Goal: Task Accomplishment & Management: Manage account settings

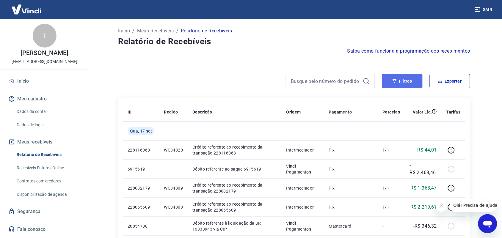
click at [407, 80] on button "Filtros" at bounding box center [402, 81] width 40 height 14
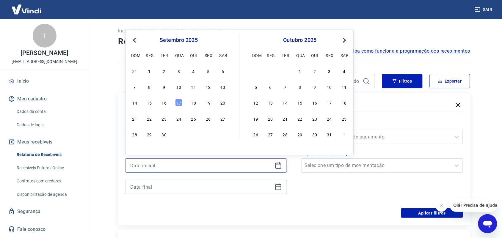
click at [222, 163] on input at bounding box center [201, 165] width 142 height 9
click at [149, 72] on div "1" at bounding box center [149, 70] width 7 height 7
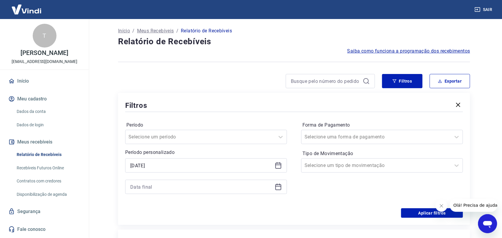
click at [277, 164] on icon at bounding box center [278, 165] width 7 height 7
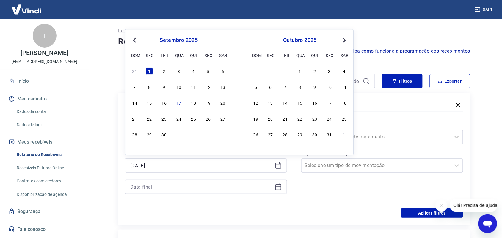
click at [135, 40] on span "Previous Month" at bounding box center [135, 40] width 0 height 7
click at [165, 74] on div "1" at bounding box center [164, 70] width 7 height 7
type input "[DATE]"
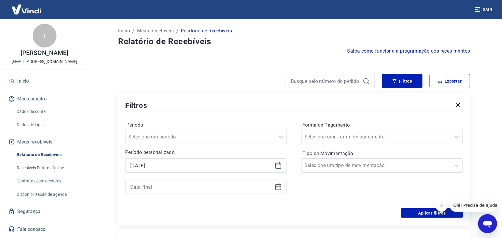
click at [280, 187] on icon at bounding box center [278, 186] width 7 height 7
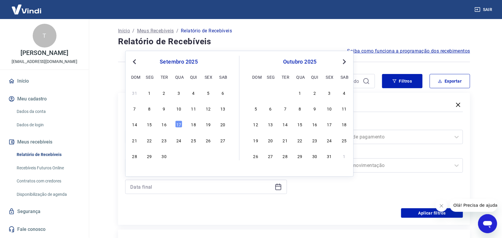
click at [132, 59] on button "Previous Month" at bounding box center [134, 61] width 7 height 7
click at [196, 94] on div "31" at bounding box center [193, 92] width 7 height 7
type input "[DATE]"
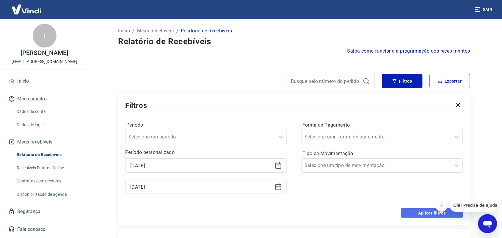
click at [411, 213] on button "Aplicar filtros" at bounding box center [432, 213] width 62 height 10
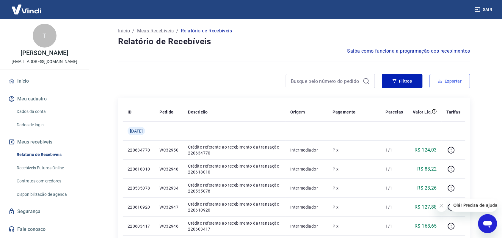
click at [449, 80] on button "Exportar" at bounding box center [450, 81] width 40 height 14
type input "[DATE]"
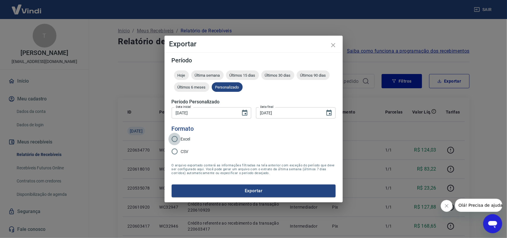
click at [174, 139] on input "Excel" at bounding box center [175, 139] width 12 height 12
radio input "true"
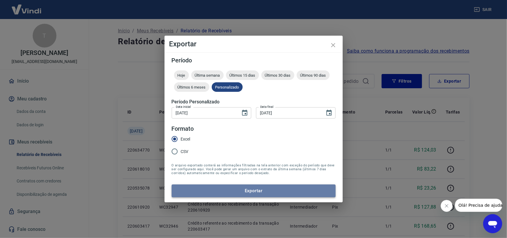
click at [262, 192] on button "Exportar" at bounding box center [254, 191] width 164 height 12
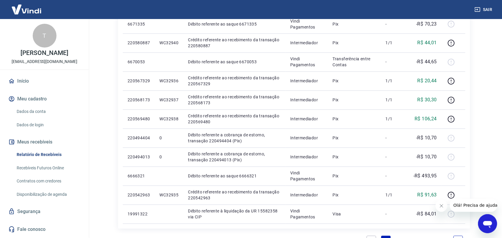
scroll to position [372, 0]
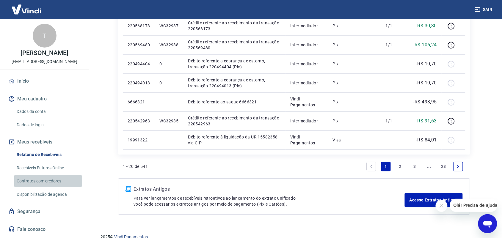
click at [52, 183] on link "Contratos com credores" at bounding box center [47, 181] width 67 height 12
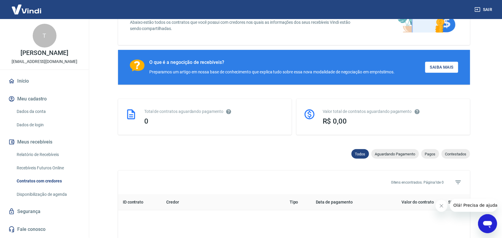
scroll to position [242, 0]
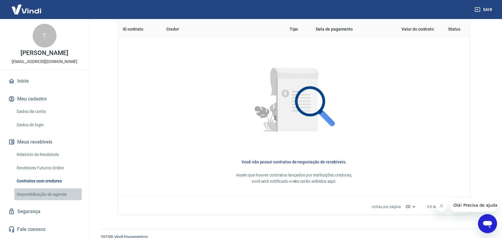
click at [51, 198] on link "Disponibilização de agenda" at bounding box center [47, 194] width 67 height 12
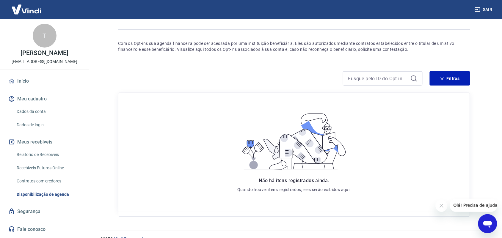
scroll to position [49, 0]
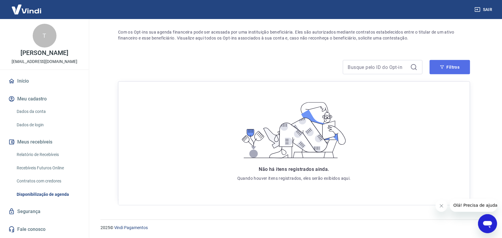
click at [452, 65] on button "Filtros" at bounding box center [450, 67] width 40 height 14
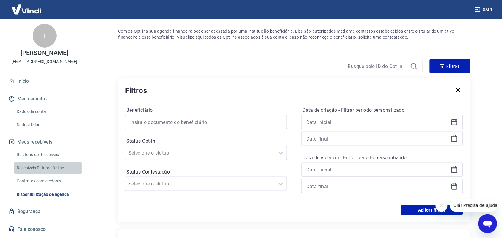
click at [54, 171] on link "Recebíveis Futuros Online" at bounding box center [47, 168] width 67 height 12
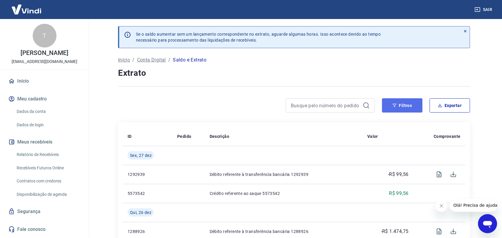
click at [404, 108] on button "Filtros" at bounding box center [402, 105] width 40 height 14
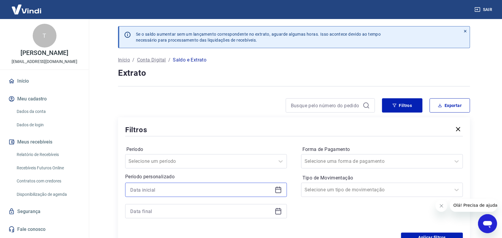
click at [161, 189] on input at bounding box center [201, 189] width 142 height 9
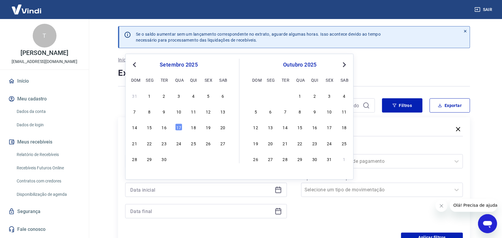
click at [133, 65] on button "Previous Month" at bounding box center [134, 64] width 7 height 7
click at [135, 65] on span "Previous Month" at bounding box center [135, 64] width 0 height 7
click at [164, 96] on div "1" at bounding box center [164, 95] width 7 height 7
type input "01/07/2025"
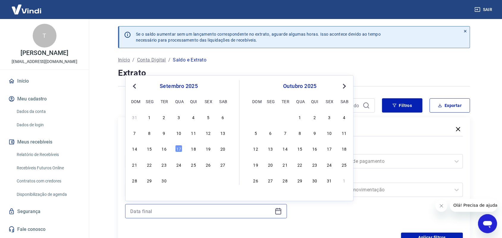
click at [240, 214] on input at bounding box center [201, 211] width 142 height 9
click at [165, 181] on div "30" at bounding box center [164, 180] width 7 height 7
click at [253, 213] on input "30/09/2025" at bounding box center [201, 211] width 142 height 9
click at [135, 86] on span "Previous Month" at bounding box center [135, 86] width 0 height 7
click at [135, 87] on span "Previous Month" at bounding box center [135, 86] width 0 height 7
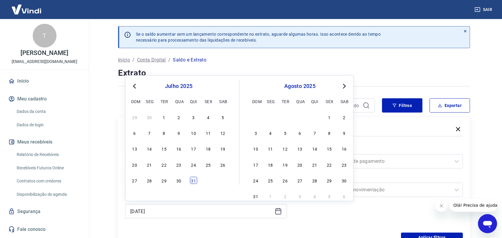
click at [193, 180] on div "31" at bounding box center [193, 180] width 7 height 7
type input "31/07/2025"
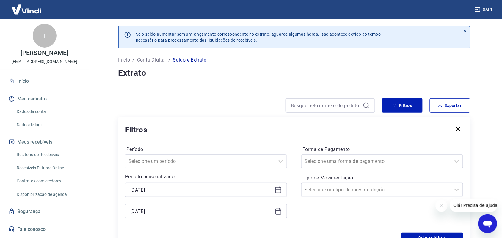
scroll to position [74, 0]
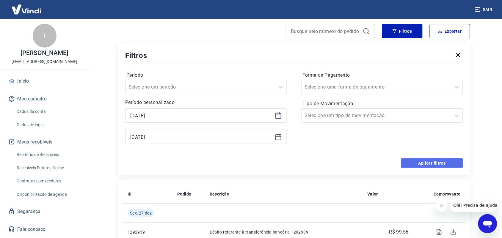
click at [418, 160] on button "Aplicar filtros" at bounding box center [432, 163] width 62 height 10
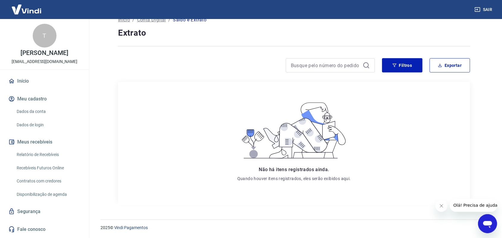
scroll to position [4, 0]
click at [405, 65] on button "Filtros" at bounding box center [402, 65] width 40 height 14
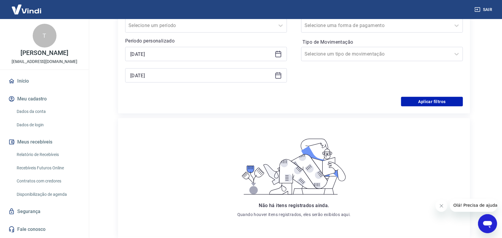
scroll to position [173, 0]
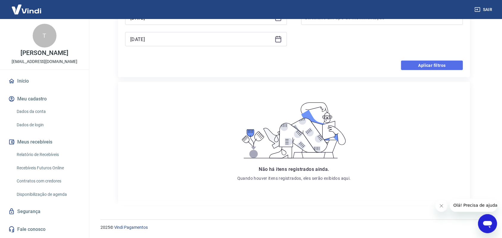
click at [420, 64] on button "Aplicar filtros" at bounding box center [432, 66] width 62 height 10
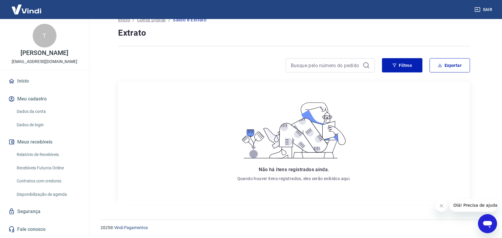
scroll to position [0, 0]
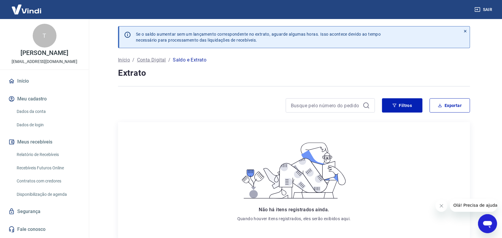
click at [125, 60] on p "Início" at bounding box center [124, 59] width 12 height 7
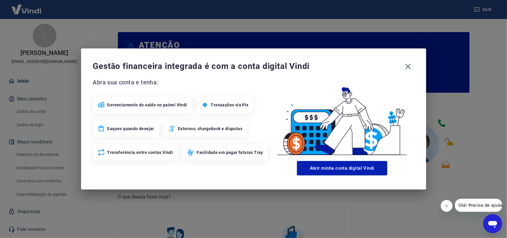
drag, startPoint x: 406, startPoint y: 68, endPoint x: 399, endPoint y: 73, distance: 8.8
click at [406, 70] on icon "button" at bounding box center [409, 67] width 10 height 10
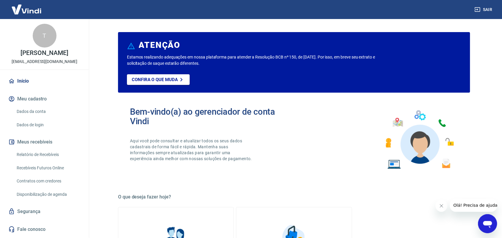
click at [46, 161] on link "Relatório de Recebíveis" at bounding box center [47, 155] width 67 height 12
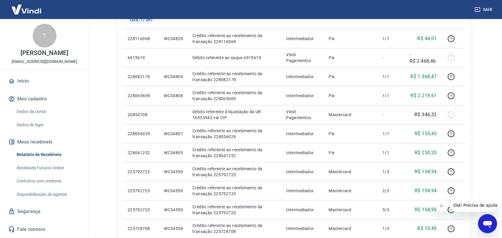
scroll to position [4, 0]
click at [27, 84] on link "Início" at bounding box center [44, 81] width 75 height 13
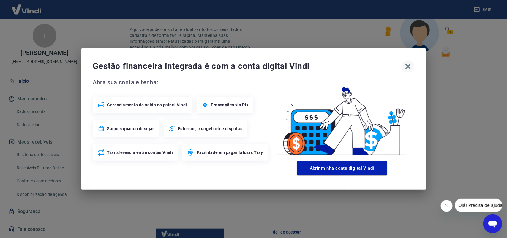
click at [408, 68] on icon "button" at bounding box center [409, 67] width 10 height 10
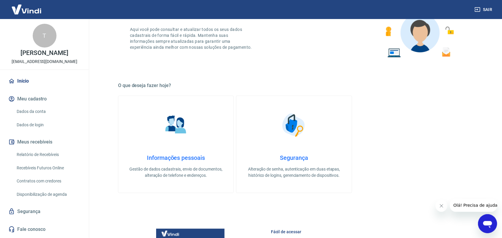
click at [29, 11] on img at bounding box center [26, 9] width 39 height 18
click at [26, 11] on img at bounding box center [26, 9] width 39 height 18
click at [28, 9] on img at bounding box center [26, 9] width 39 height 18
click at [32, 10] on img at bounding box center [26, 9] width 39 height 18
click at [34, 11] on img at bounding box center [26, 9] width 39 height 18
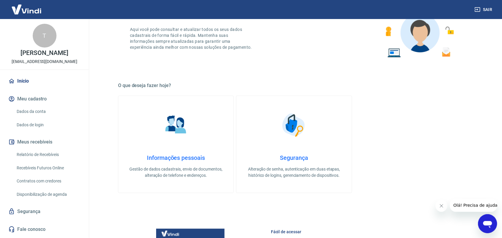
click at [17, 6] on img at bounding box center [26, 9] width 39 height 18
drag, startPoint x: 17, startPoint y: 10, endPoint x: 23, endPoint y: 15, distance: 7.8
click at [16, 11] on img at bounding box center [26, 9] width 39 height 18
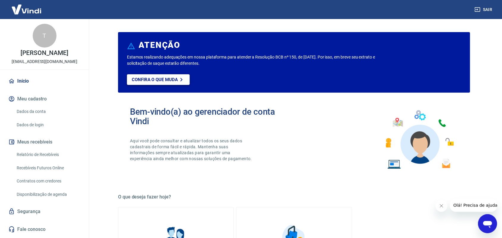
click at [152, 79] on p "Confira o que muda" at bounding box center [155, 79] width 46 height 5
click at [10, 84] on icon at bounding box center [11, 81] width 5 height 5
click at [26, 11] on img at bounding box center [26, 9] width 39 height 18
click at [27, 11] on img at bounding box center [26, 9] width 39 height 18
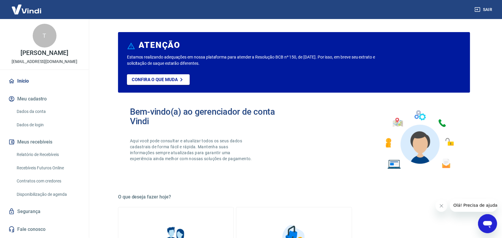
click at [39, 32] on div "T" at bounding box center [45, 36] width 24 height 24
click at [488, 10] on button "Sair" at bounding box center [483, 9] width 21 height 11
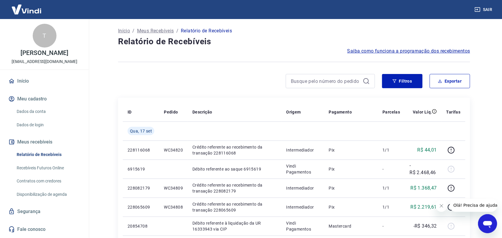
click at [34, 10] on img at bounding box center [26, 9] width 39 height 18
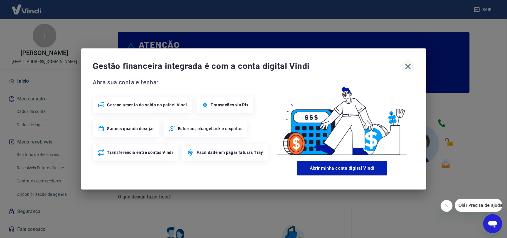
click at [409, 68] on icon "button" at bounding box center [408, 67] width 6 height 6
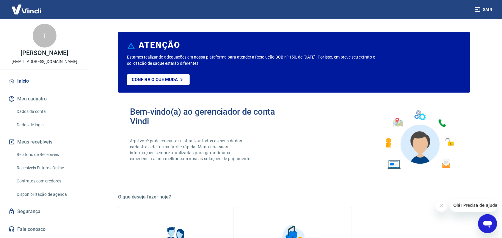
click at [17, 5] on img at bounding box center [26, 9] width 39 height 18
click at [35, 103] on button "Meu cadastro" at bounding box center [44, 98] width 75 height 13
click at [33, 116] on link "Dados da conta" at bounding box center [47, 112] width 67 height 12
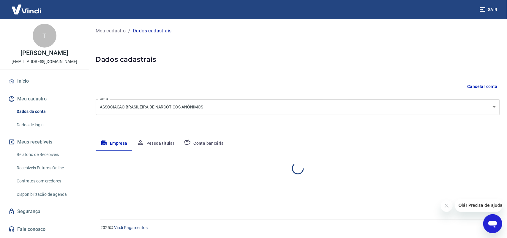
select select "RJ"
select select "business"
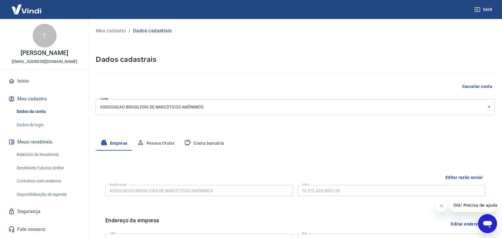
click at [30, 130] on link "Dados de login" at bounding box center [47, 125] width 67 height 12
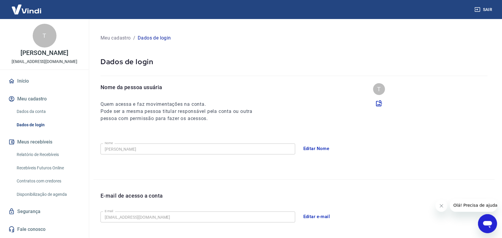
click at [23, 147] on button "Meus recebíveis" at bounding box center [44, 142] width 75 height 13
click at [11, 99] on icon "button" at bounding box center [12, 98] width 2 height 2
click at [37, 142] on button "Meus recebíveis" at bounding box center [44, 142] width 75 height 13
click at [36, 155] on link "Relatório de Recebíveis" at bounding box center [47, 155] width 67 height 12
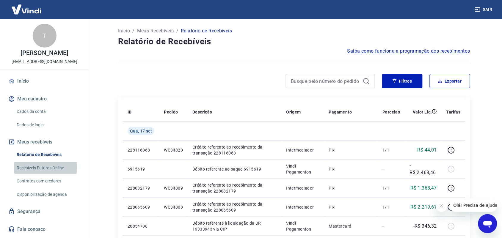
click at [36, 170] on link "Recebíveis Futuros Online" at bounding box center [47, 168] width 67 height 12
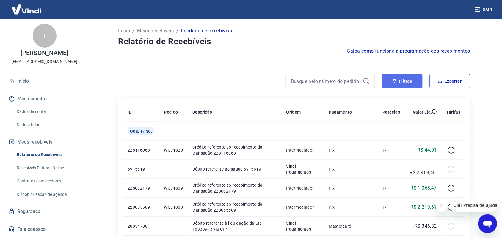
click at [404, 78] on button "Filtros" at bounding box center [402, 81] width 40 height 14
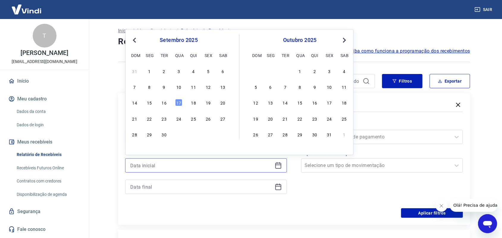
click at [197, 167] on input at bounding box center [201, 165] width 142 height 9
click at [133, 42] on button "Previous Month" at bounding box center [134, 40] width 7 height 7
click at [165, 72] on div "1" at bounding box center [164, 70] width 7 height 7
type input "01/07/2025"
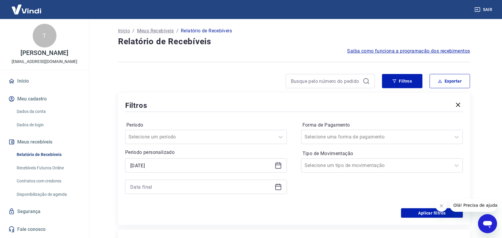
click at [278, 186] on icon at bounding box center [278, 186] width 6 height 1
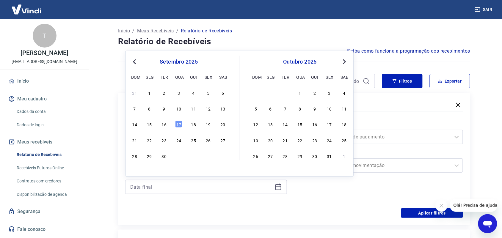
click at [137, 63] on button "Previous Month" at bounding box center [134, 61] width 7 height 7
click at [209, 94] on div "4" at bounding box center [208, 92] width 7 height 7
type input "04/07/2025"
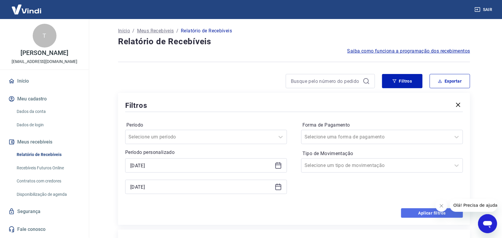
click at [413, 211] on button "Aplicar filtros" at bounding box center [432, 213] width 62 height 10
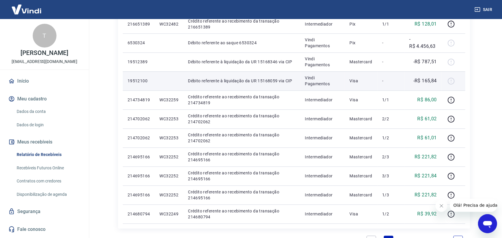
scroll to position [381, 0]
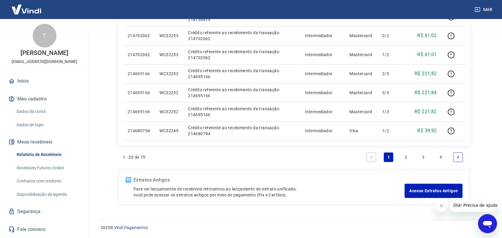
click at [441, 155] on link "4" at bounding box center [441, 157] width 10 height 10
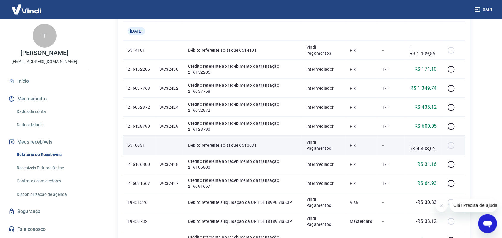
scroll to position [286, 0]
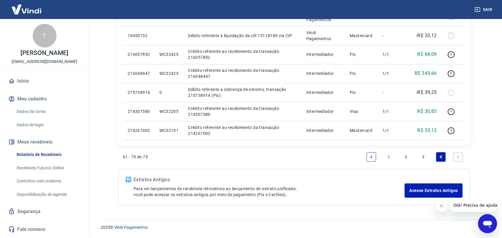
click at [424, 158] on link "3" at bounding box center [424, 157] width 10 height 10
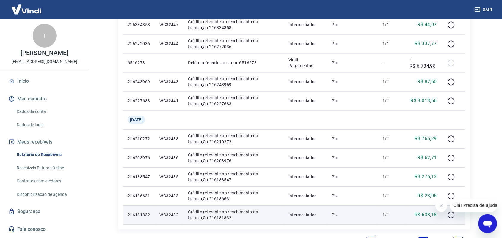
scroll to position [419, 0]
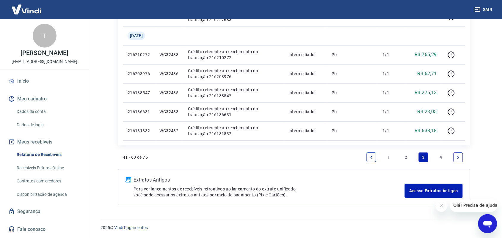
click at [408, 157] on link "2" at bounding box center [406, 157] width 10 height 10
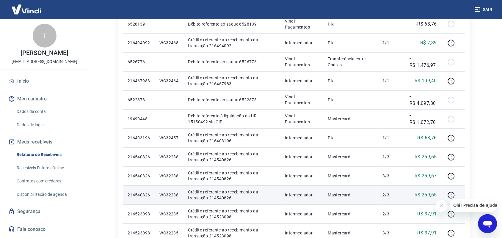
scroll to position [260, 0]
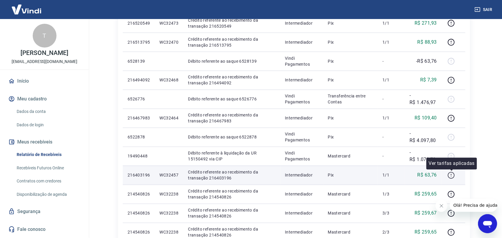
click at [451, 176] on icon "button" at bounding box center [450, 175] width 7 height 7
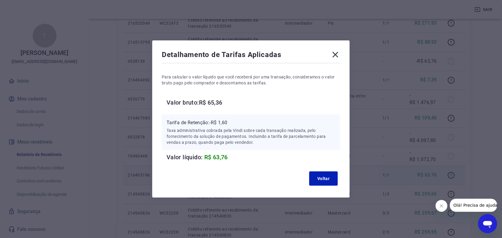
click at [335, 54] on icon at bounding box center [336, 55] width 10 height 10
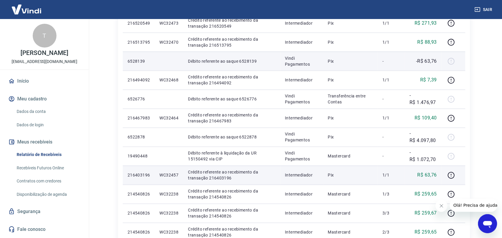
click at [451, 60] on div at bounding box center [453, 61] width 14 height 10
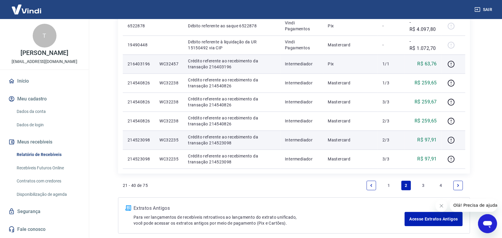
scroll to position [400, 0]
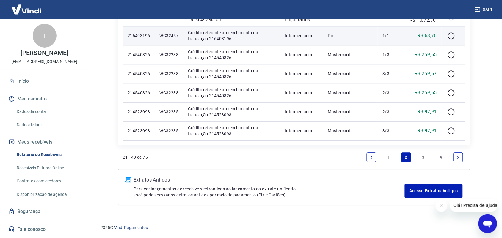
click at [424, 157] on link "3" at bounding box center [424, 157] width 10 height 10
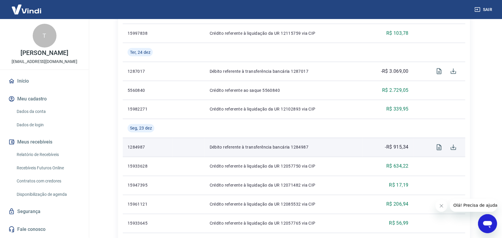
scroll to position [13, 0]
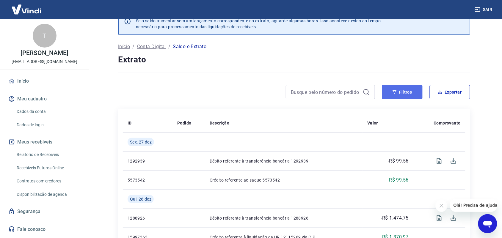
click at [412, 87] on button "Filtros" at bounding box center [402, 92] width 40 height 14
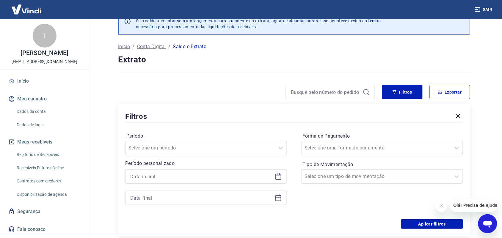
click at [278, 175] on icon at bounding box center [278, 176] width 7 height 7
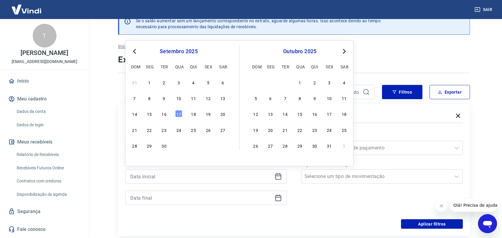
click at [135, 51] on span "Previous Month" at bounding box center [135, 51] width 0 height 7
click at [133, 50] on button "Previous Month" at bounding box center [134, 51] width 7 height 7
click at [134, 85] on div "1" at bounding box center [134, 82] width 7 height 7
type input "[DATE]"
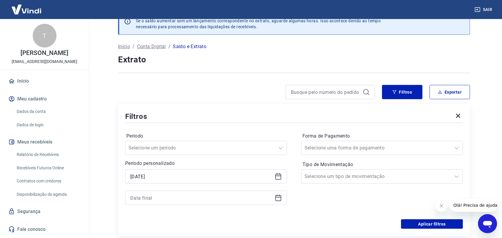
click at [274, 193] on div at bounding box center [206, 198] width 162 height 14
click at [278, 197] on icon at bounding box center [278, 197] width 7 height 7
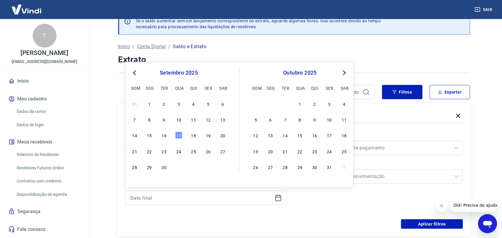
drag, startPoint x: 177, startPoint y: 134, endPoint x: 340, endPoint y: 113, distance: 163.7
click at [177, 135] on div "17" at bounding box center [178, 135] width 7 height 7
type input "17/09/2025"
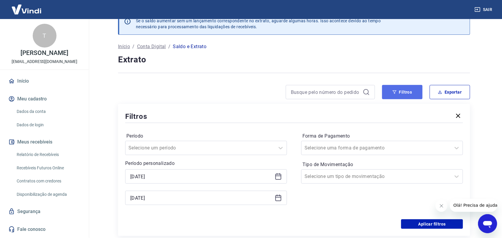
click at [394, 93] on icon "button" at bounding box center [394, 92] width 4 height 4
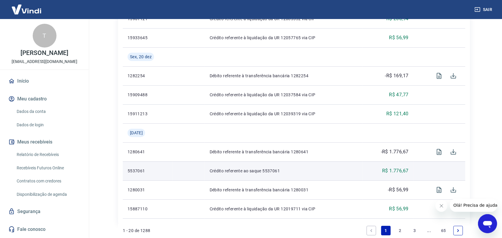
scroll to position [459, 0]
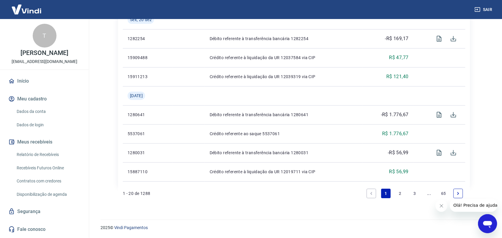
click at [444, 193] on link "65" at bounding box center [444, 194] width 10 height 10
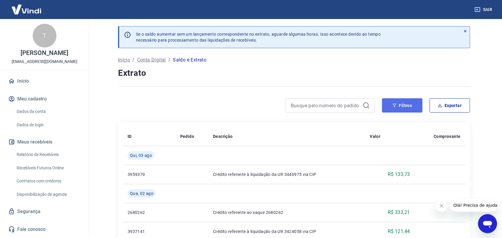
click at [408, 106] on button "Filtros" at bounding box center [402, 105] width 40 height 14
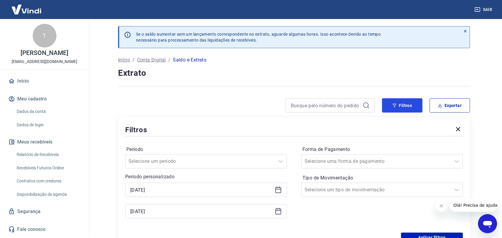
scroll to position [111, 0]
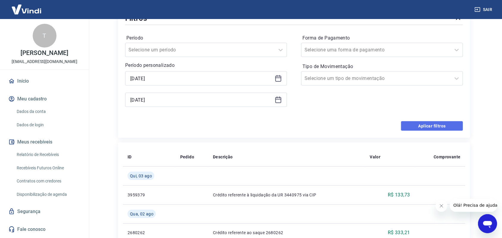
click at [424, 126] on button "Aplicar filtros" at bounding box center [432, 126] width 62 height 10
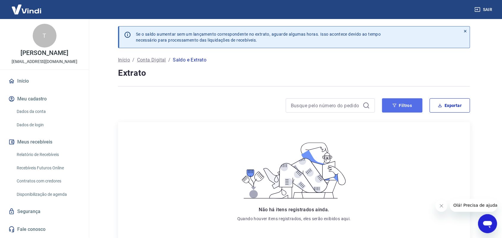
click at [399, 103] on button "Filtros" at bounding box center [402, 105] width 40 height 14
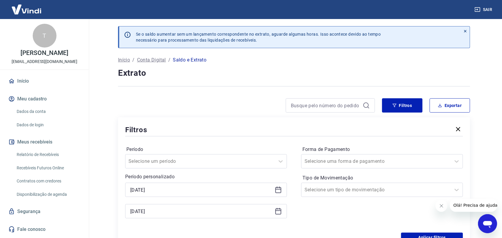
click at [279, 189] on icon at bounding box center [278, 189] width 7 height 7
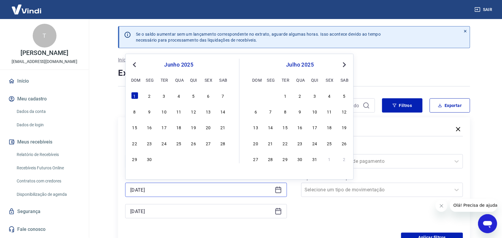
drag, startPoint x: 166, startPoint y: 187, endPoint x: 173, endPoint y: 188, distance: 6.2
click at [167, 187] on input "01/06/2025" at bounding box center [201, 189] width 142 height 9
type input "0"
click at [163, 208] on input "17/09/2025" at bounding box center [201, 211] width 142 height 9
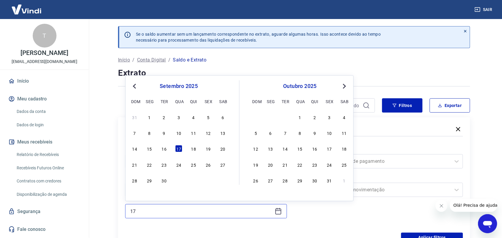
type input "1"
click at [418, 235] on button "Aplicar filtros" at bounding box center [432, 238] width 62 height 10
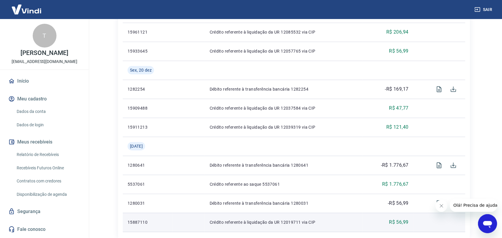
scroll to position [459, 0]
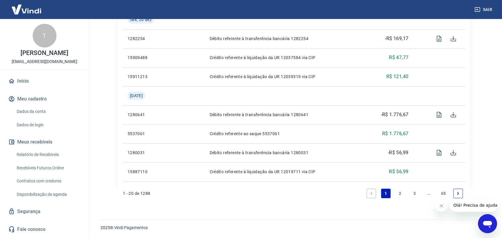
click at [445, 192] on link "65" at bounding box center [444, 194] width 10 height 10
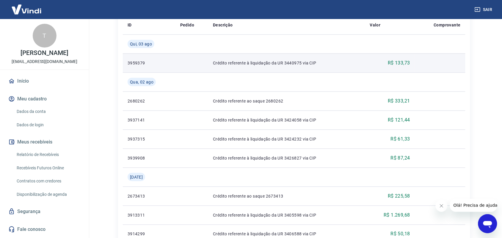
scroll to position [174, 0]
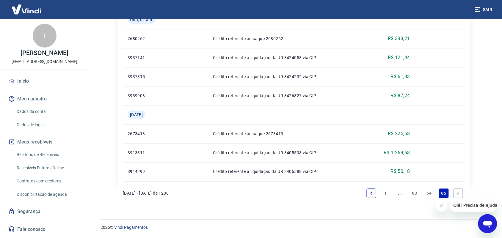
click at [429, 194] on link "64" at bounding box center [429, 194] width 10 height 10
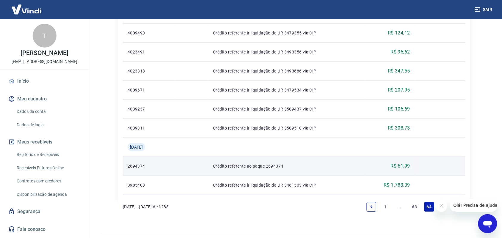
scroll to position [459, 0]
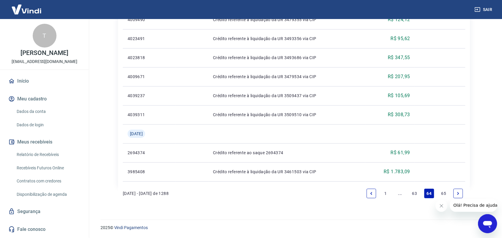
click at [416, 194] on link "63" at bounding box center [415, 194] width 10 height 10
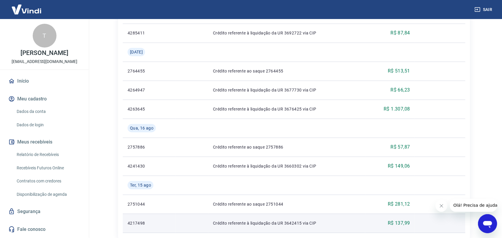
scroll to position [497, 0]
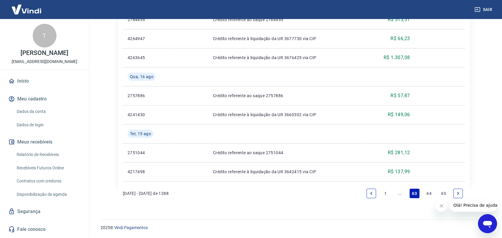
click at [371, 194] on icon "Previous page" at bounding box center [371, 193] width 2 height 3
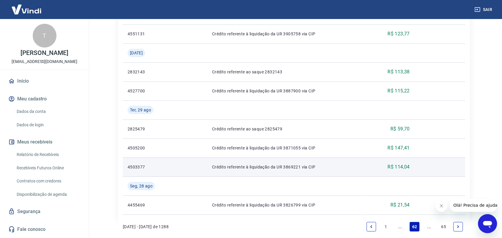
scroll to position [516, 0]
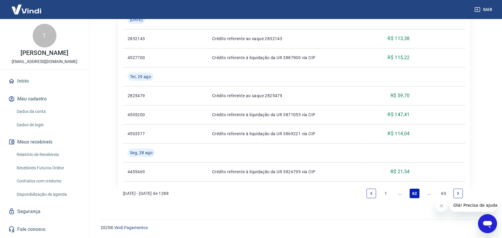
click at [371, 195] on icon "Previous page" at bounding box center [371, 193] width 4 height 4
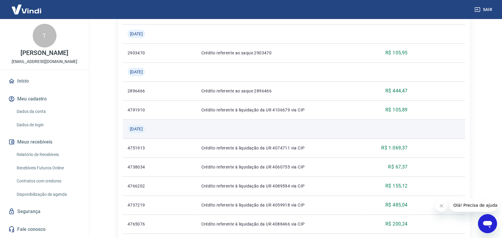
scroll to position [520, 0]
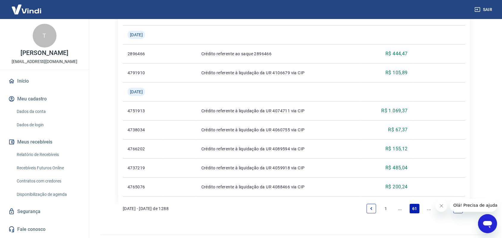
click at [373, 207] on icon "Previous page" at bounding box center [371, 209] width 4 height 4
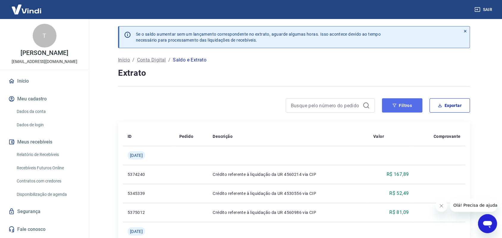
click at [407, 103] on button "Filtros" at bounding box center [402, 105] width 40 height 14
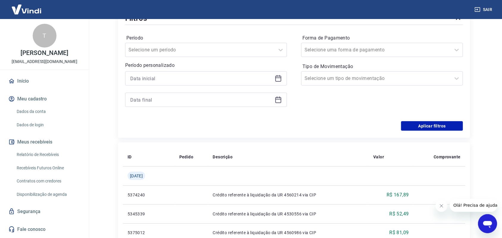
scroll to position [74, 0]
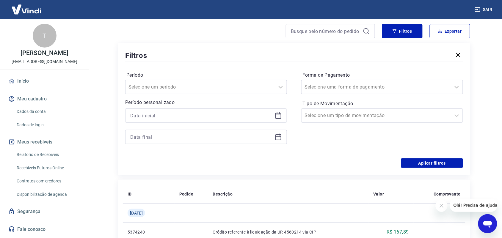
click at [275, 115] on icon at bounding box center [278, 115] width 7 height 7
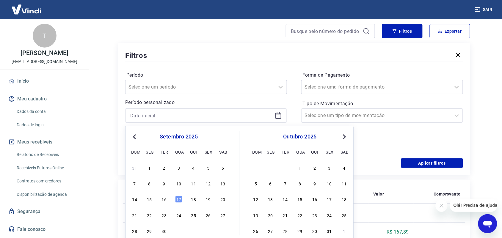
click at [133, 136] on button "Previous Month" at bounding box center [134, 136] width 7 height 7
click at [207, 171] on div "1" at bounding box center [208, 167] width 7 height 7
type input "01/08/2025"
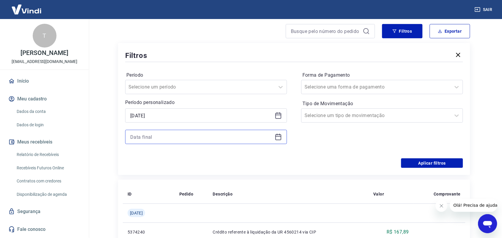
click at [176, 135] on input at bounding box center [201, 137] width 142 height 9
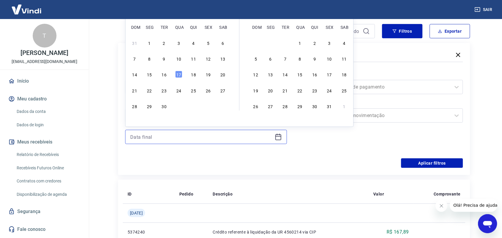
scroll to position [0, 0]
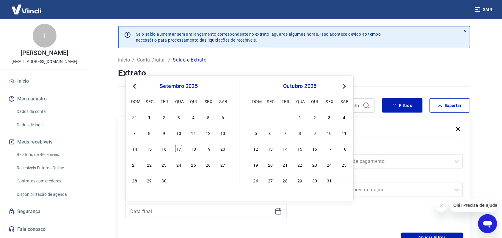
click at [177, 148] on div "17" at bounding box center [178, 148] width 7 height 7
type input "17/09/2025"
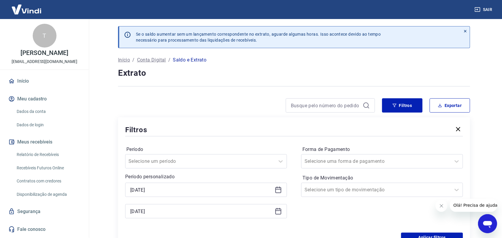
scroll to position [111, 0]
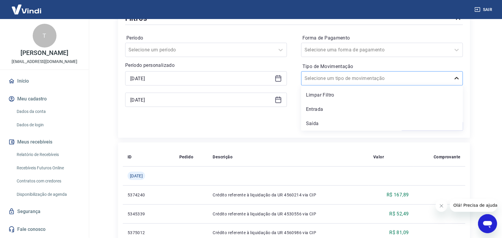
click at [454, 79] on icon at bounding box center [456, 78] width 7 height 7
click at [367, 81] on div at bounding box center [375, 78] width 143 height 8
click at [430, 126] on button "Aplicar filtros" at bounding box center [432, 126] width 62 height 10
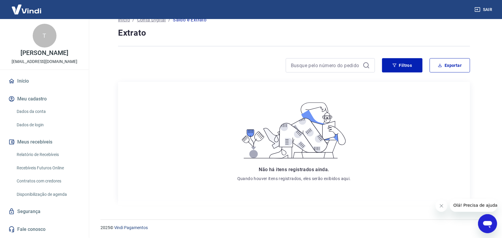
scroll to position [4, 0]
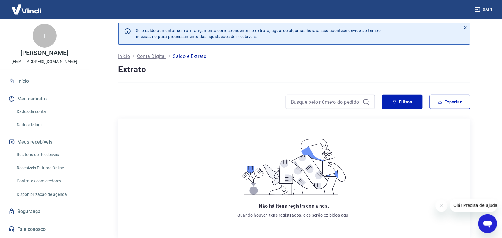
click at [123, 58] on p "Início" at bounding box center [124, 56] width 12 height 7
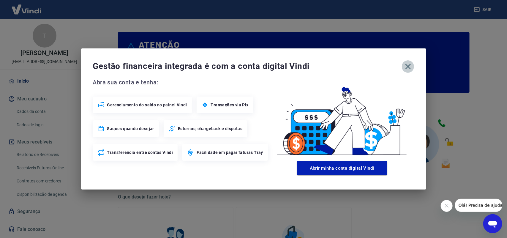
click at [413, 69] on icon "button" at bounding box center [409, 67] width 10 height 10
